Goal: Task Accomplishment & Management: Manage account settings

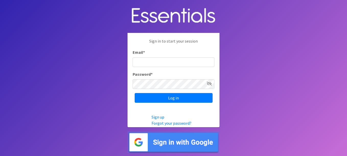
type input "[PERSON_NAME][EMAIL_ADDRESS][DOMAIN_NAME]"
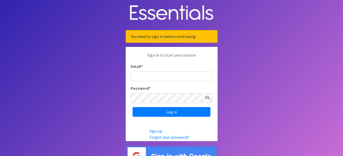
type input "[PERSON_NAME][EMAIL_ADDRESS][DOMAIN_NAME]"
click at [133, 107] on input "Log in" at bounding box center [172, 112] width 78 height 10
